Goal: Task Accomplishment & Management: Complete application form

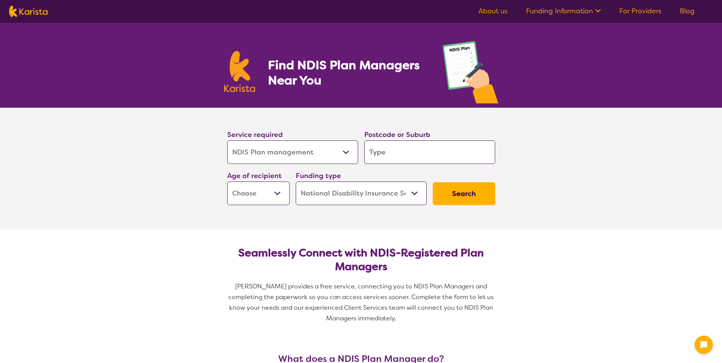
select select "NDIS Plan management"
select select "NDIS"
select select "NDIS Plan management"
select select "NDIS"
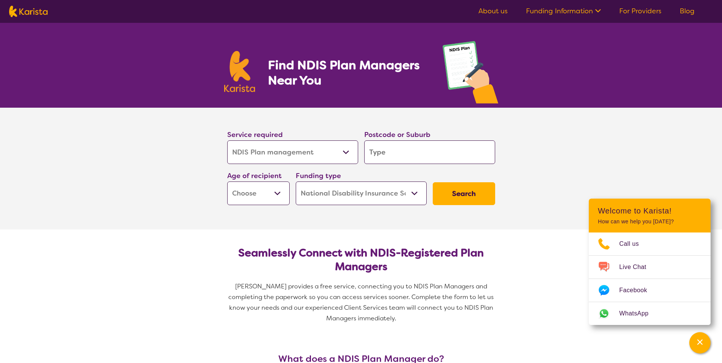
click at [375, 156] on input "search" at bounding box center [429, 152] width 131 height 24
type input "2"
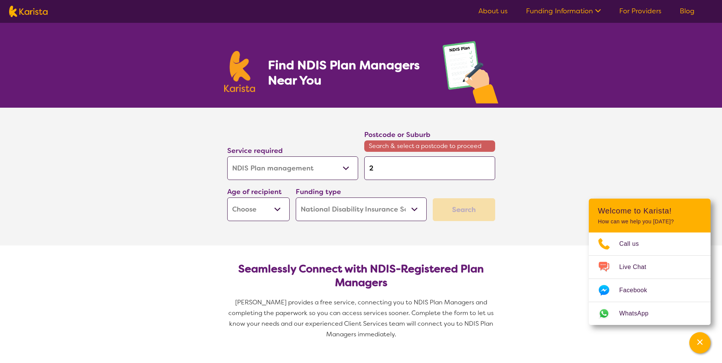
type input "20"
type input "206"
type input "2060"
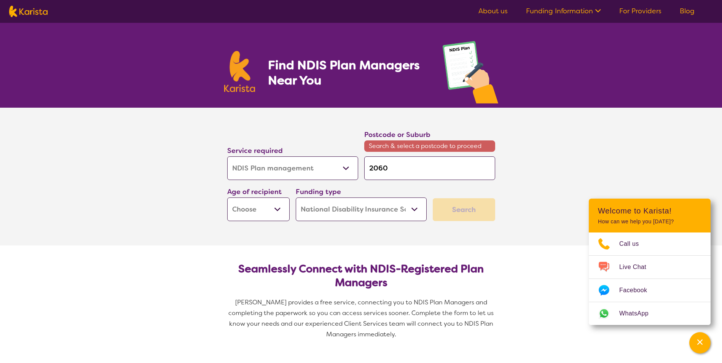
type input "2060"
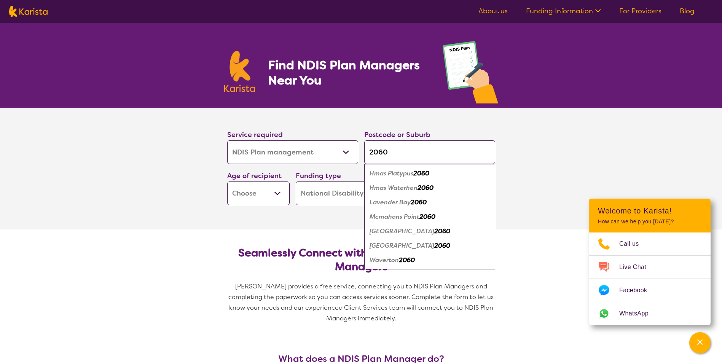
type input "2060"
click at [434, 231] on em "2060" at bounding box center [442, 231] width 16 height 8
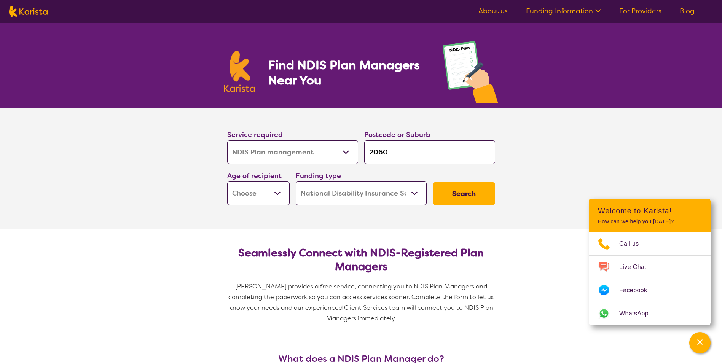
click at [279, 196] on select "Early Childhood - 0 to 9 Child - 10 to 11 Adolescent - 12 to 17 Adult - 18 to 6…" at bounding box center [258, 194] width 62 height 24
select select "EC"
click at [227, 182] on select "Early Childhood - 0 to 9 Child - 10 to 11 Adolescent - 12 to 17 Adult - 18 to 6…" at bounding box center [258, 194] width 62 height 24
select select "EC"
click at [460, 201] on button "Search" at bounding box center [464, 193] width 62 height 23
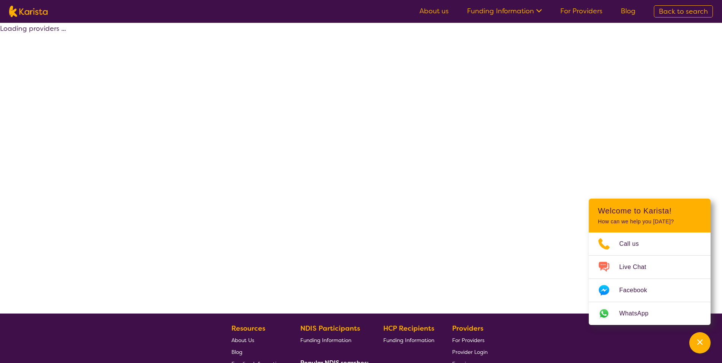
select select "by_score"
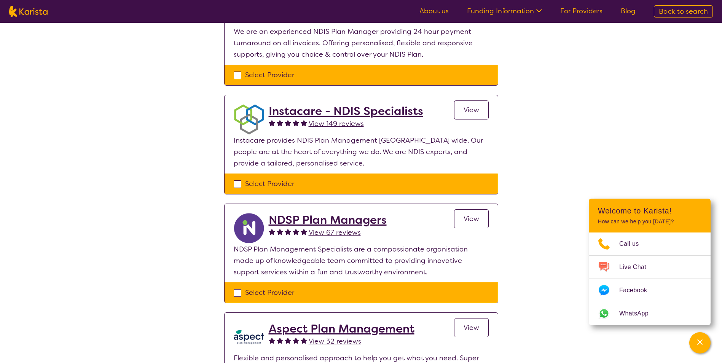
scroll to position [266, 0]
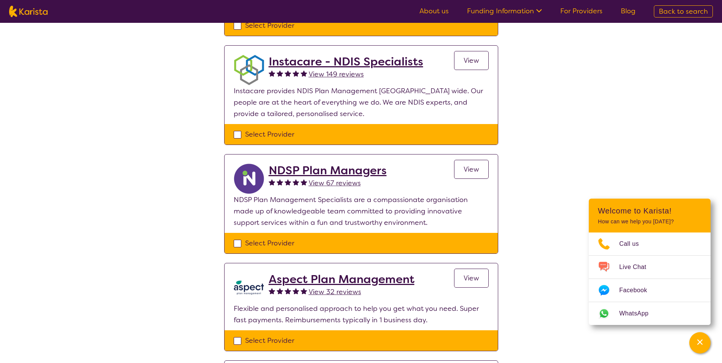
click at [472, 173] on span "View" at bounding box center [472, 169] width 16 height 9
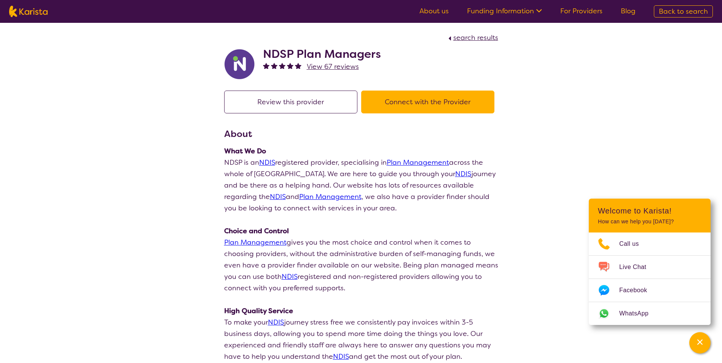
click at [422, 104] on button "Connect with the Provider" at bounding box center [427, 102] width 133 height 23
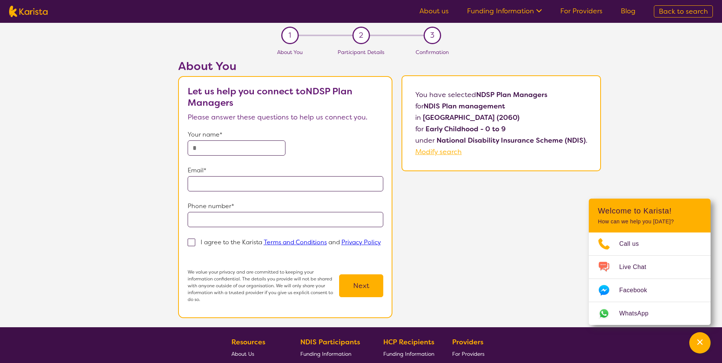
click at [239, 151] on input "text" at bounding box center [237, 147] width 98 height 15
type input "**********"
drag, startPoint x: 273, startPoint y: 184, endPoint x: 245, endPoint y: 185, distance: 27.8
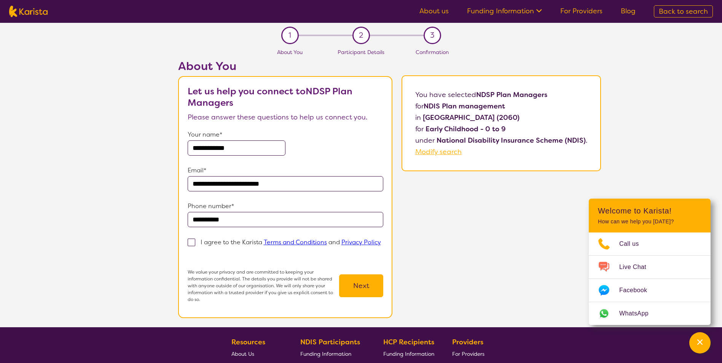
click at [245, 185] on input "**********" at bounding box center [286, 183] width 196 height 15
click at [290, 187] on input "**********" at bounding box center [286, 183] width 196 height 15
drag, startPoint x: 300, startPoint y: 184, endPoint x: 175, endPoint y: 183, distance: 124.9
click at [175, 183] on div "**********" at bounding box center [389, 193] width 665 height 268
type input "**********"
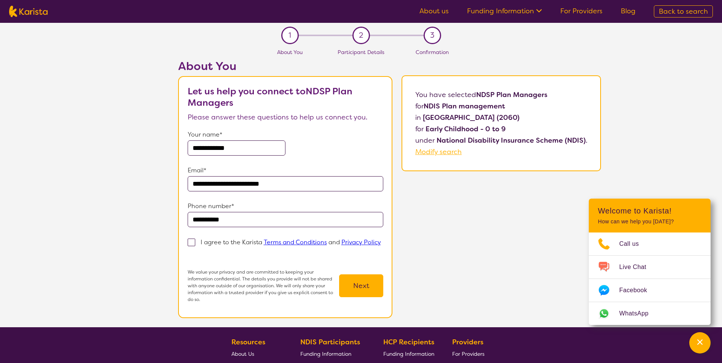
click at [189, 243] on span at bounding box center [192, 243] width 8 height 8
click at [189, 251] on input "I agree to the Karista Terms and Conditions and Privacy Policy" at bounding box center [190, 253] width 5 height 5
checkbox input "true"
click at [360, 289] on button "Next" at bounding box center [361, 285] width 44 height 23
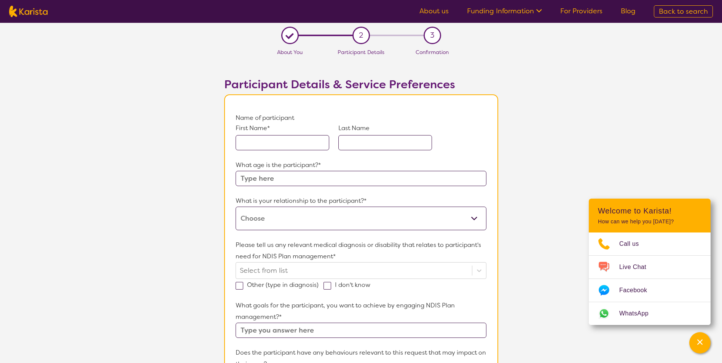
click at [301, 148] on input "text" at bounding box center [283, 142] width 94 height 15
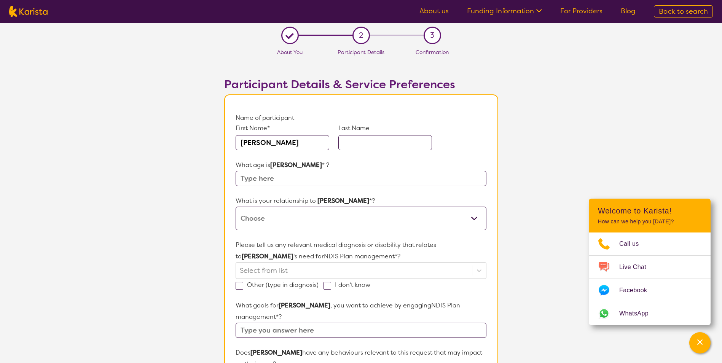
drag, startPoint x: 294, startPoint y: 142, endPoint x: 274, endPoint y: 144, distance: 20.2
click at [274, 144] on input "[PERSON_NAME]" at bounding box center [283, 142] width 94 height 15
type input "[PERSON_NAME]"
click at [366, 148] on input "text" at bounding box center [385, 142] width 94 height 15
type input "[PERSON_NAME]"
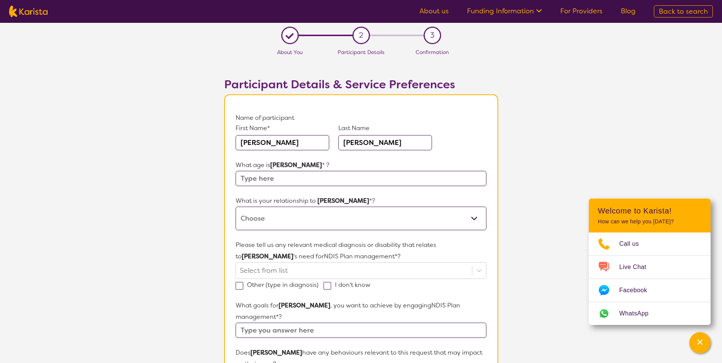
click at [288, 183] on input "text" at bounding box center [361, 178] width 251 height 15
type input "3"
click at [280, 217] on select "This request is for myself I am their parent I am their child I am their spouse…" at bounding box center [361, 219] width 251 height 24
select select "I am their parent"
click at [236, 207] on select "This request is for myself I am their parent I am their child I am their spouse…" at bounding box center [361, 219] width 251 height 24
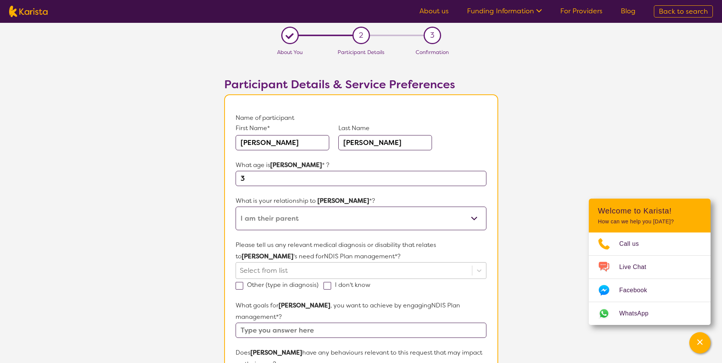
click at [369, 266] on div "Select from list" at bounding box center [361, 270] width 251 height 17
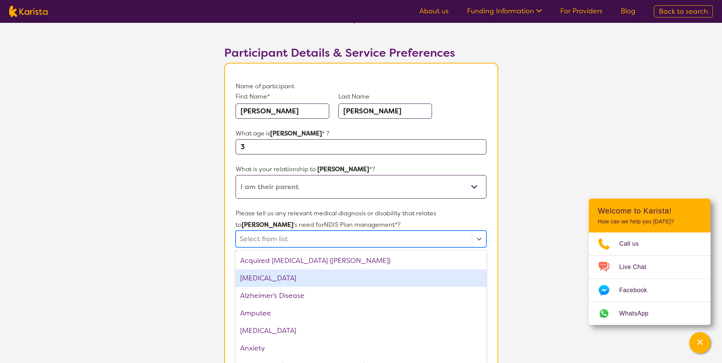
scroll to position [36, 0]
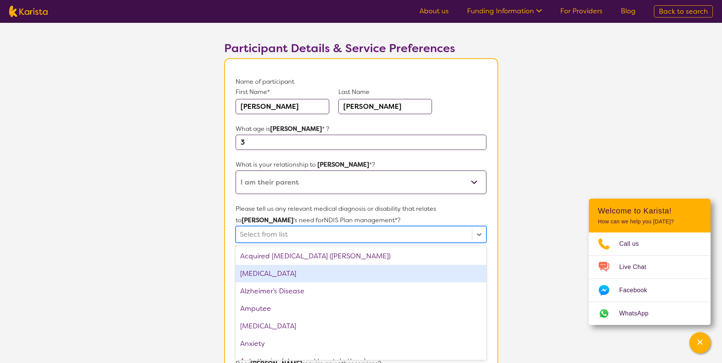
click at [522, 282] on section "L About You 2 Participant Details 3 Confirmation Participant Details & Service …" at bounding box center [361, 328] width 722 height 683
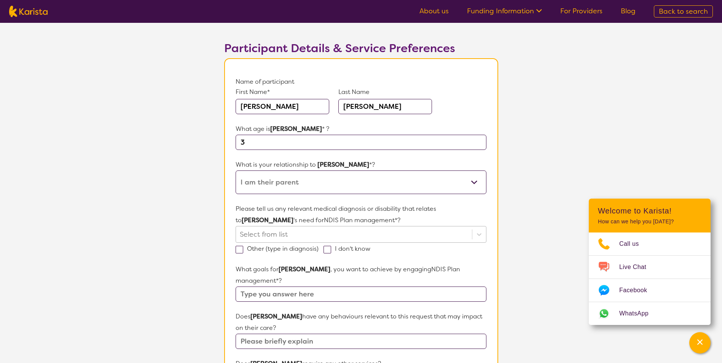
click at [397, 241] on div "Select from list" at bounding box center [354, 235] width 236 height 16
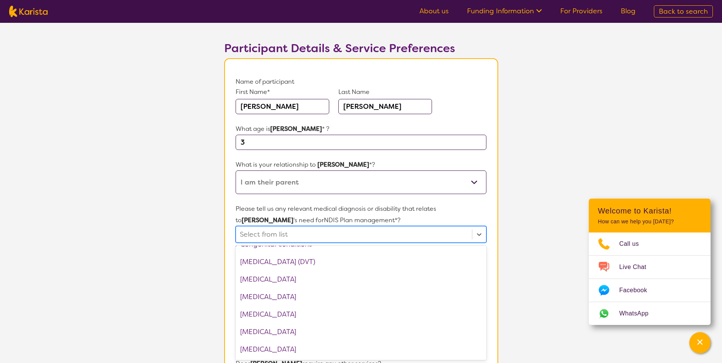
scroll to position [381, 0]
click at [480, 239] on div at bounding box center [479, 235] width 14 height 14
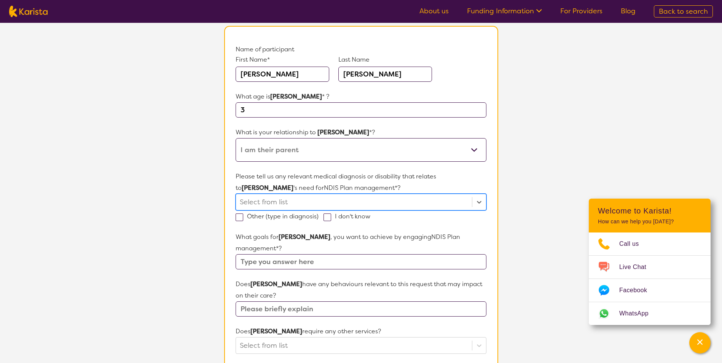
scroll to position [0, 0]
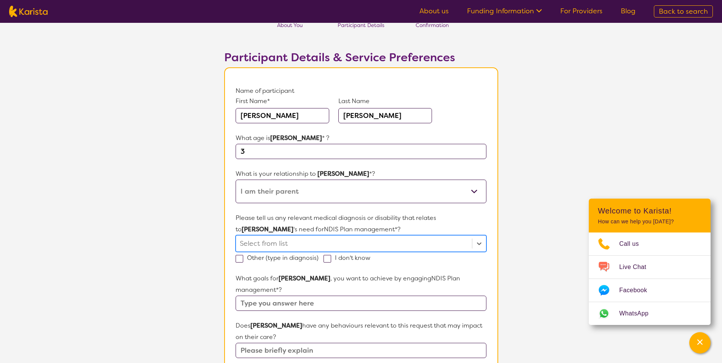
click at [368, 252] on div "Select is focused ,type to refine list, press Down to open the menu, press left…" at bounding box center [361, 243] width 251 height 17
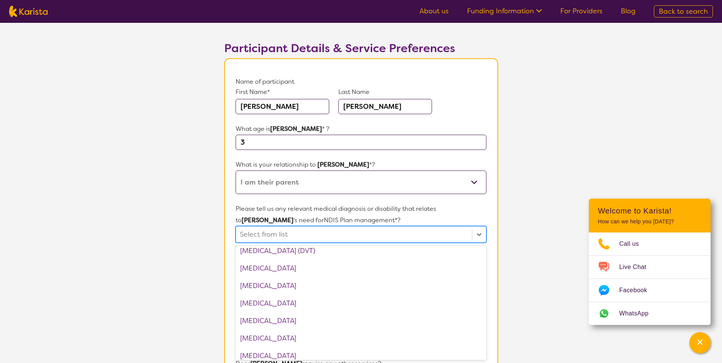
scroll to position [381, 0]
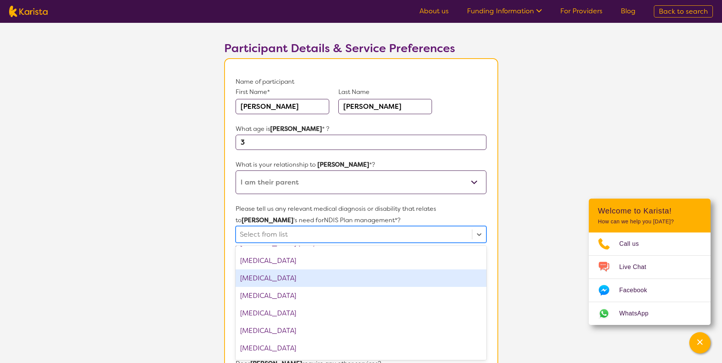
click at [302, 282] on div "[MEDICAL_DATA]" at bounding box center [361, 279] width 251 height 18
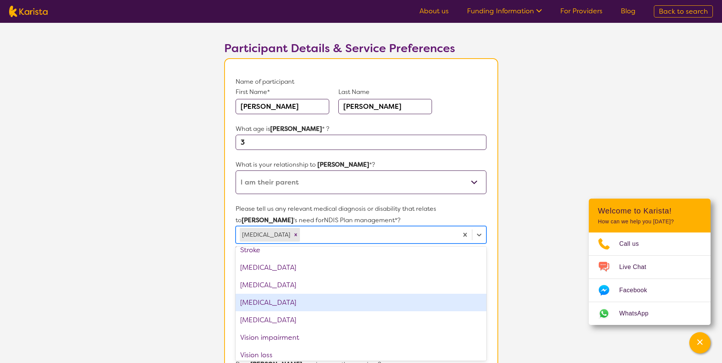
scroll to position [1185, 0]
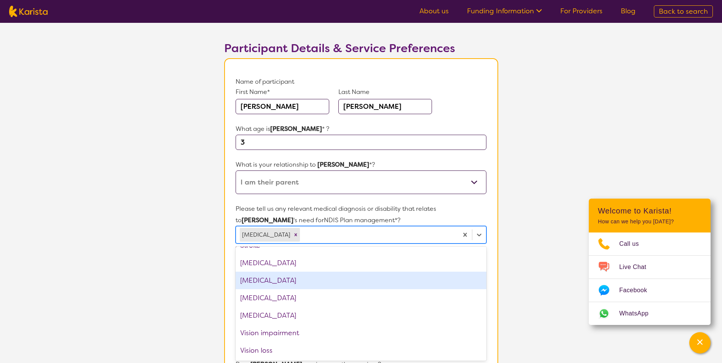
click at [530, 289] on section "L About You 2 Participant Details 3 Confirmation Participant Details & Service …" at bounding box center [361, 328] width 722 height 683
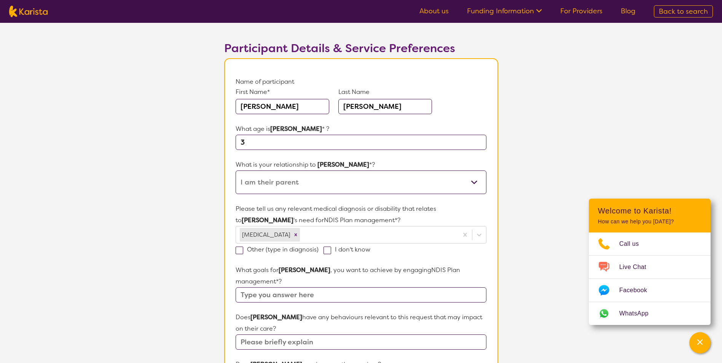
click at [367, 291] on input "text" at bounding box center [361, 294] width 251 height 15
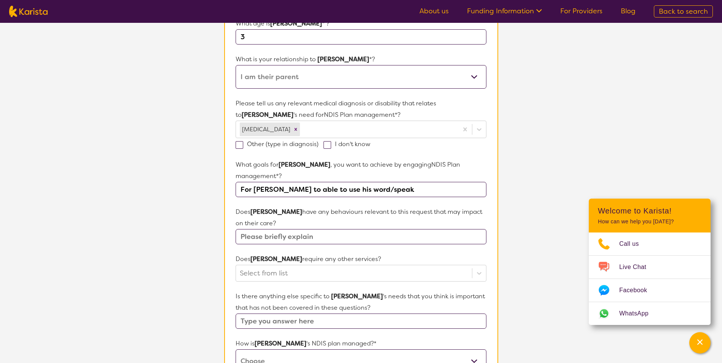
scroll to position [150, 0]
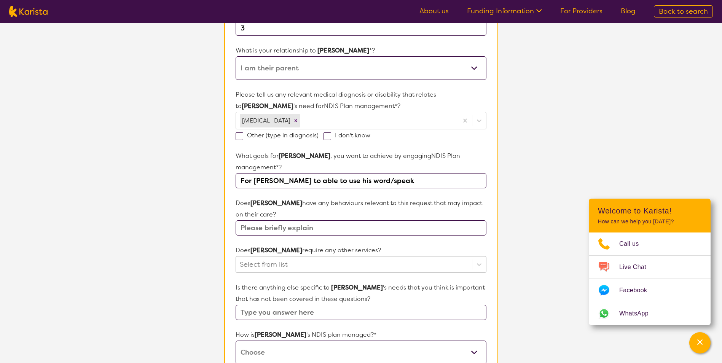
type input "For [PERSON_NAME] to able to use his word/speak"
click at [323, 268] on div "Select from list" at bounding box center [361, 264] width 251 height 17
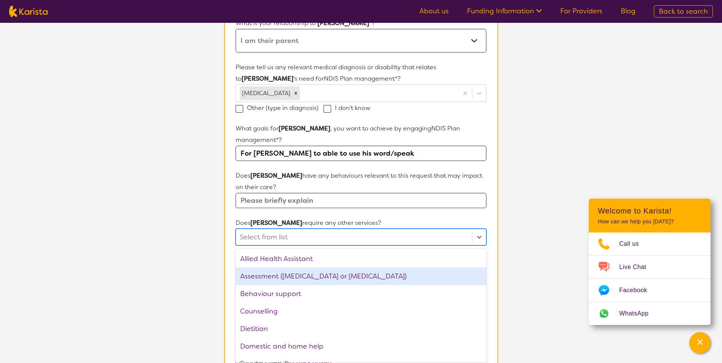
scroll to position [180, 0]
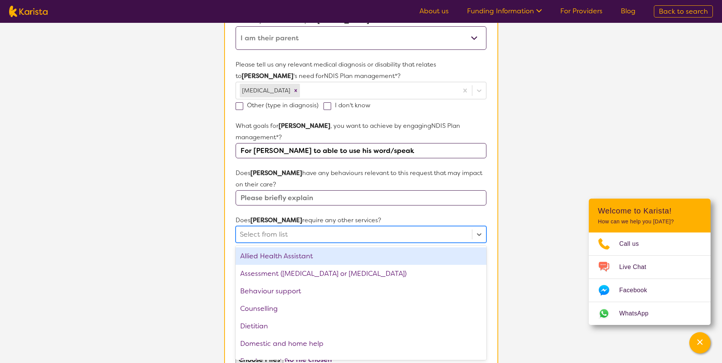
click at [345, 236] on div at bounding box center [354, 234] width 228 height 13
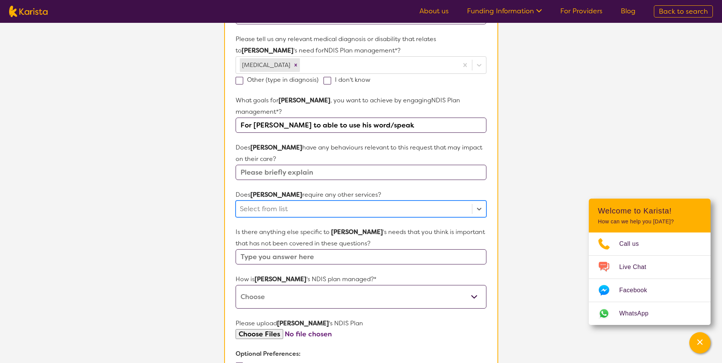
scroll to position [219, 0]
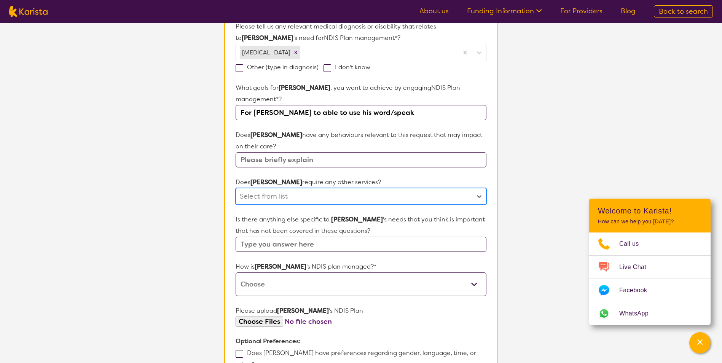
click at [408, 284] on select "Self-managed NDIS plan Managed by a registered plan management provider (not th…" at bounding box center [361, 285] width 251 height 24
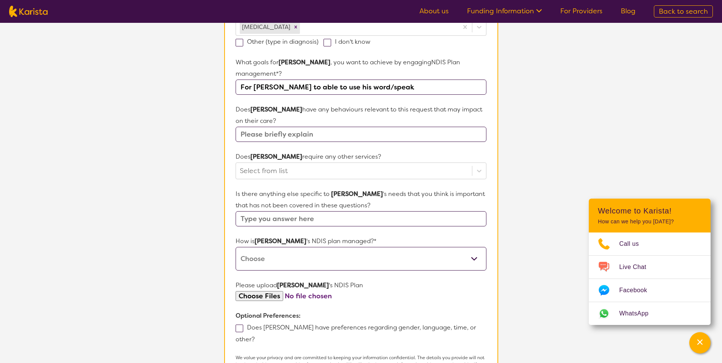
scroll to position [257, 0]
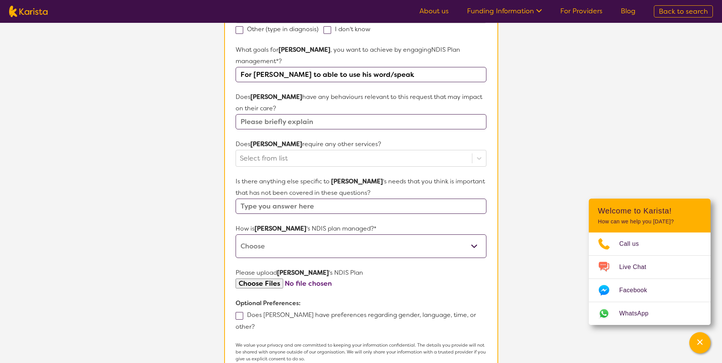
click at [290, 246] on select "Self-managed NDIS plan Managed by a registered plan management provider (not th…" at bounding box center [361, 247] width 251 height 24
select select "Plan Managed"
click at [236, 235] on select "Self-managed NDIS plan Managed by a registered plan management provider (not th…" at bounding box center [361, 247] width 251 height 24
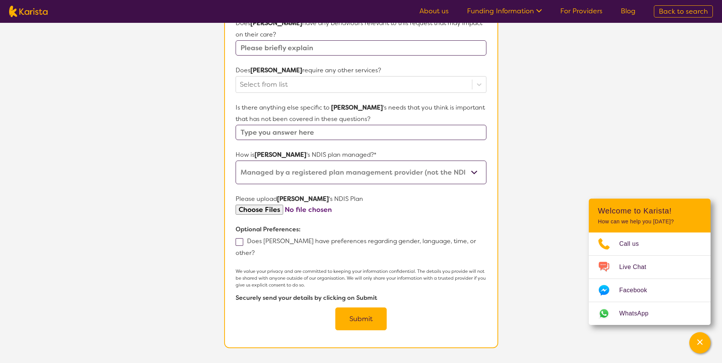
scroll to position [333, 0]
